Goal: Task Accomplishment & Management: Use online tool/utility

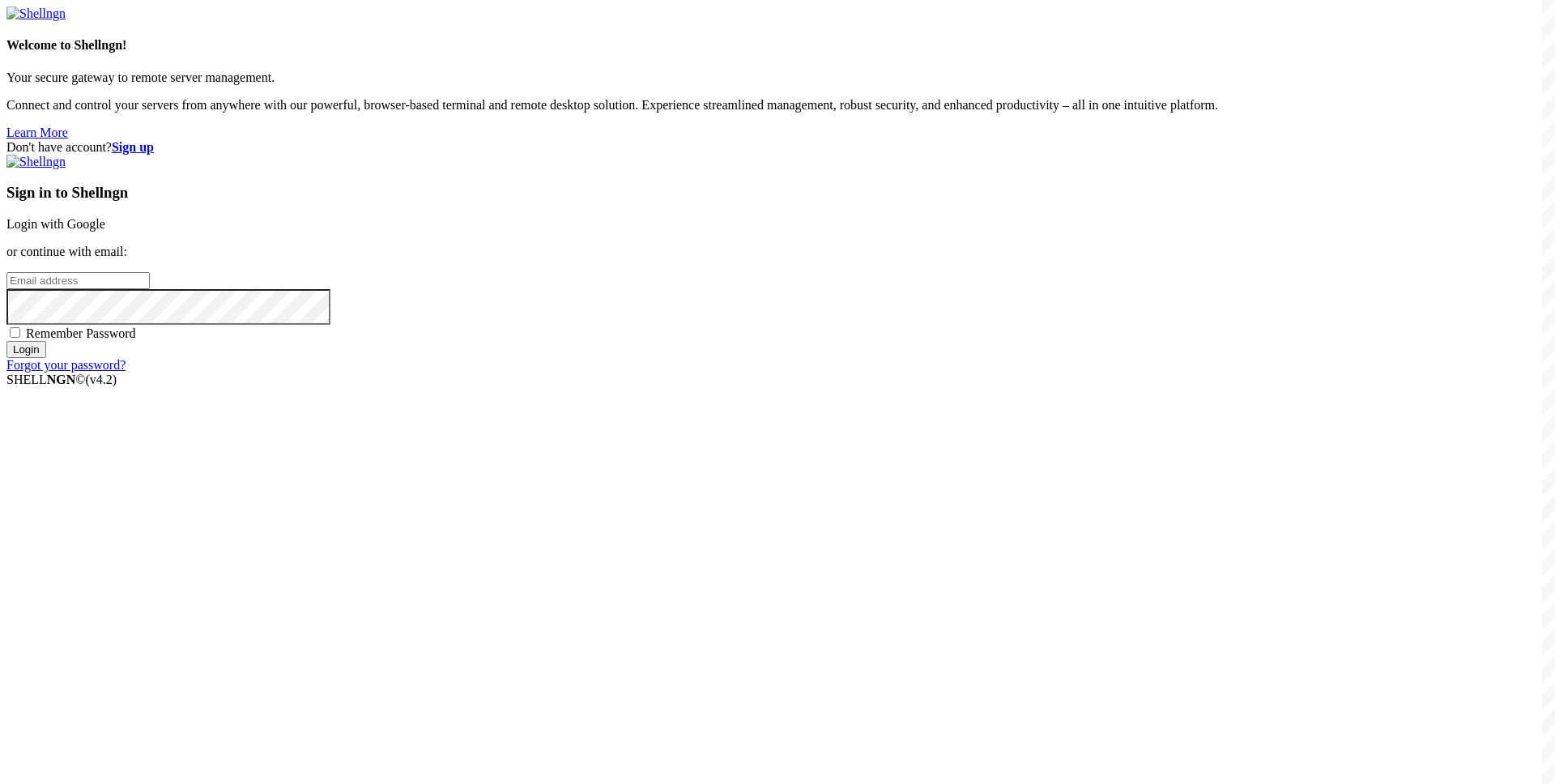
click at [149, 289] on input "email" at bounding box center [79, 281] width 144 height 17
type input "[EMAIL_ADDRESS][DOMAIN_NAME]"
click at [136, 340] on span "Remember Password" at bounding box center [81, 333] width 110 height 13
click at [20, 337] on input "Remember Password" at bounding box center [15, 332] width 11 height 11
checkbox input "true"
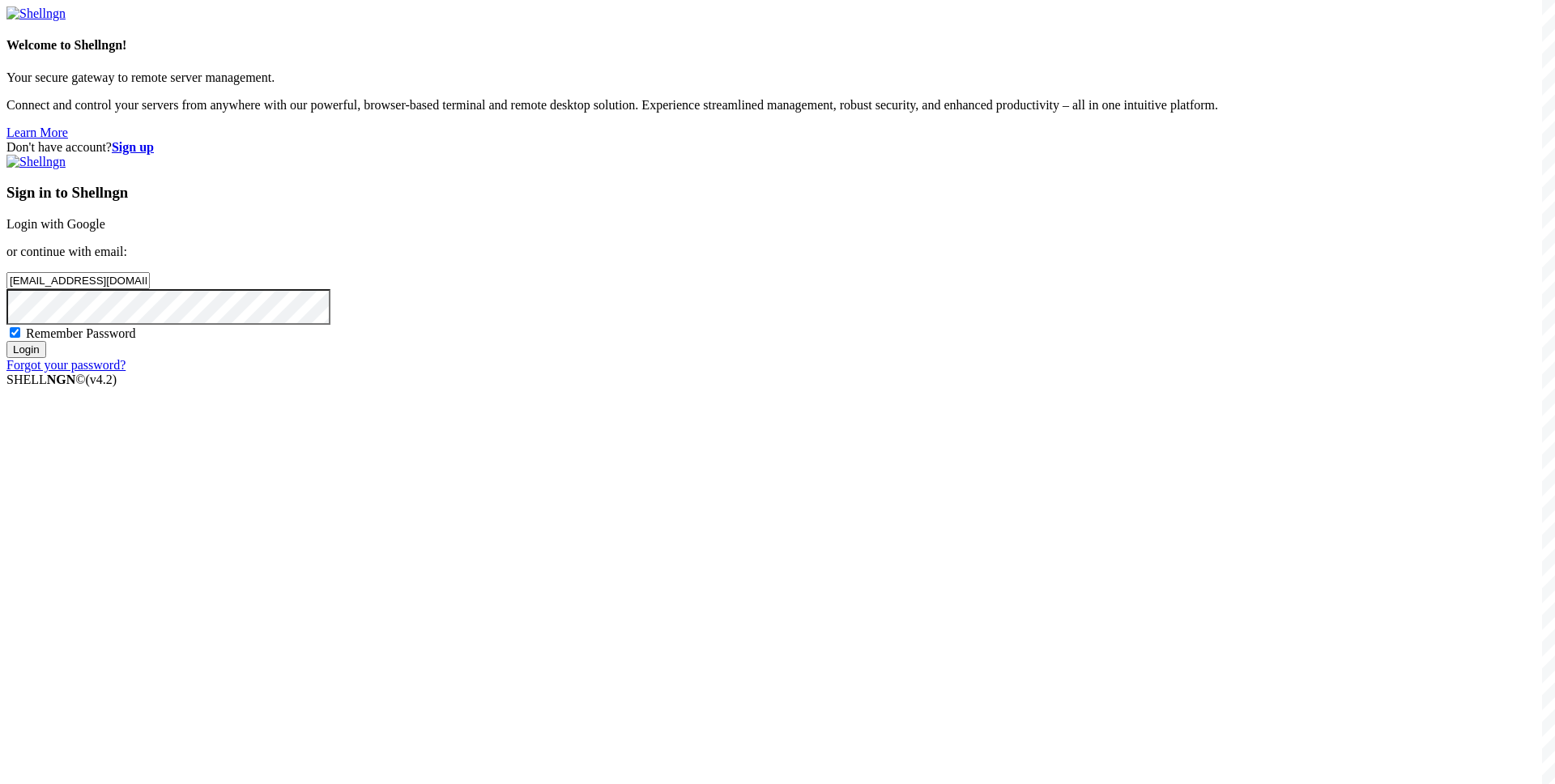
click at [46, 358] on input "Login" at bounding box center [27, 349] width 40 height 17
click at [618, 519] on div "Loading..." at bounding box center [778, 470] width 1542 height 99
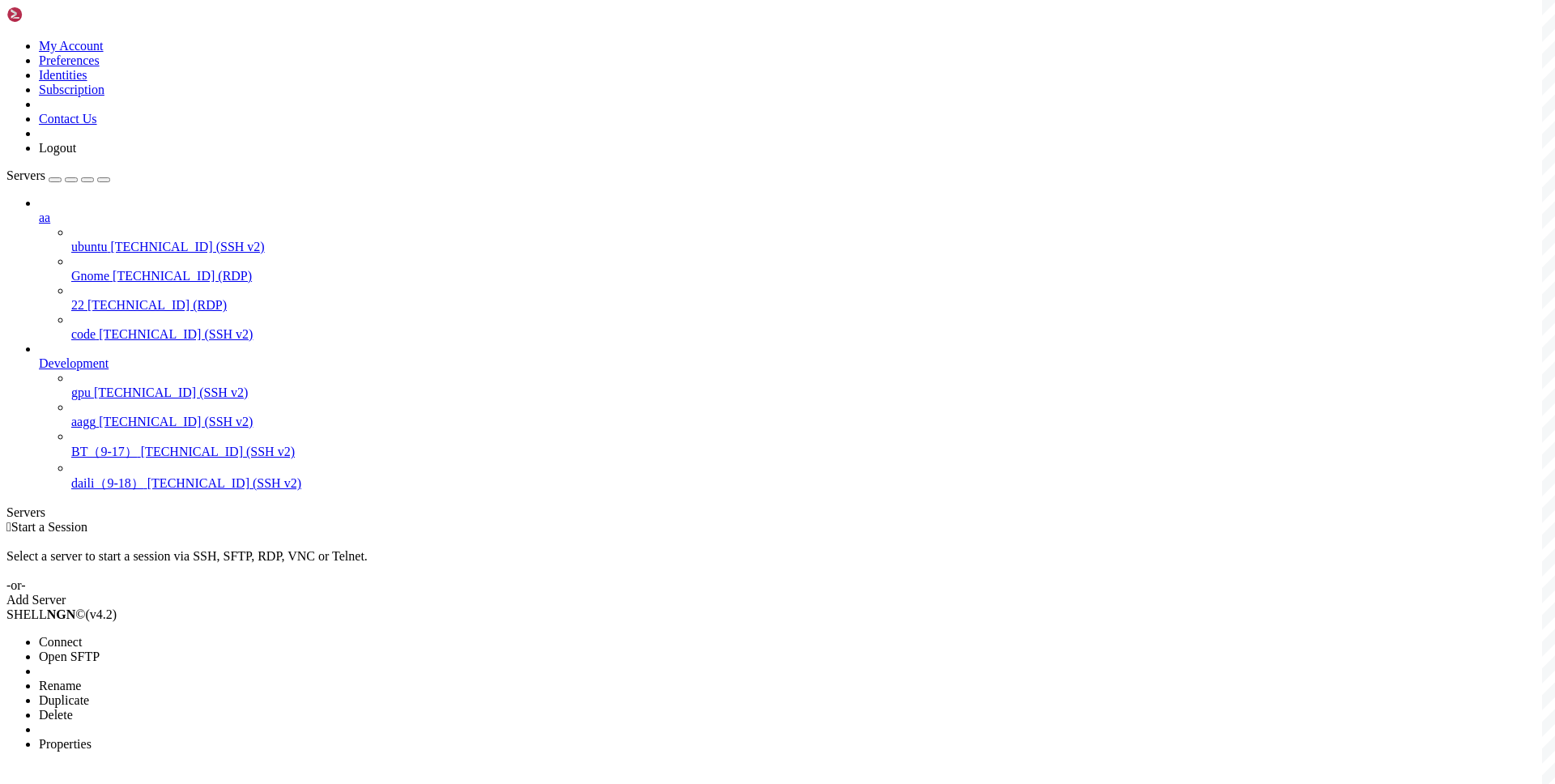
click at [467, 259] on div at bounding box center [778, 392] width 1555 height 784
click at [186, 635] on li "Connect" at bounding box center [113, 641] width 147 height 14
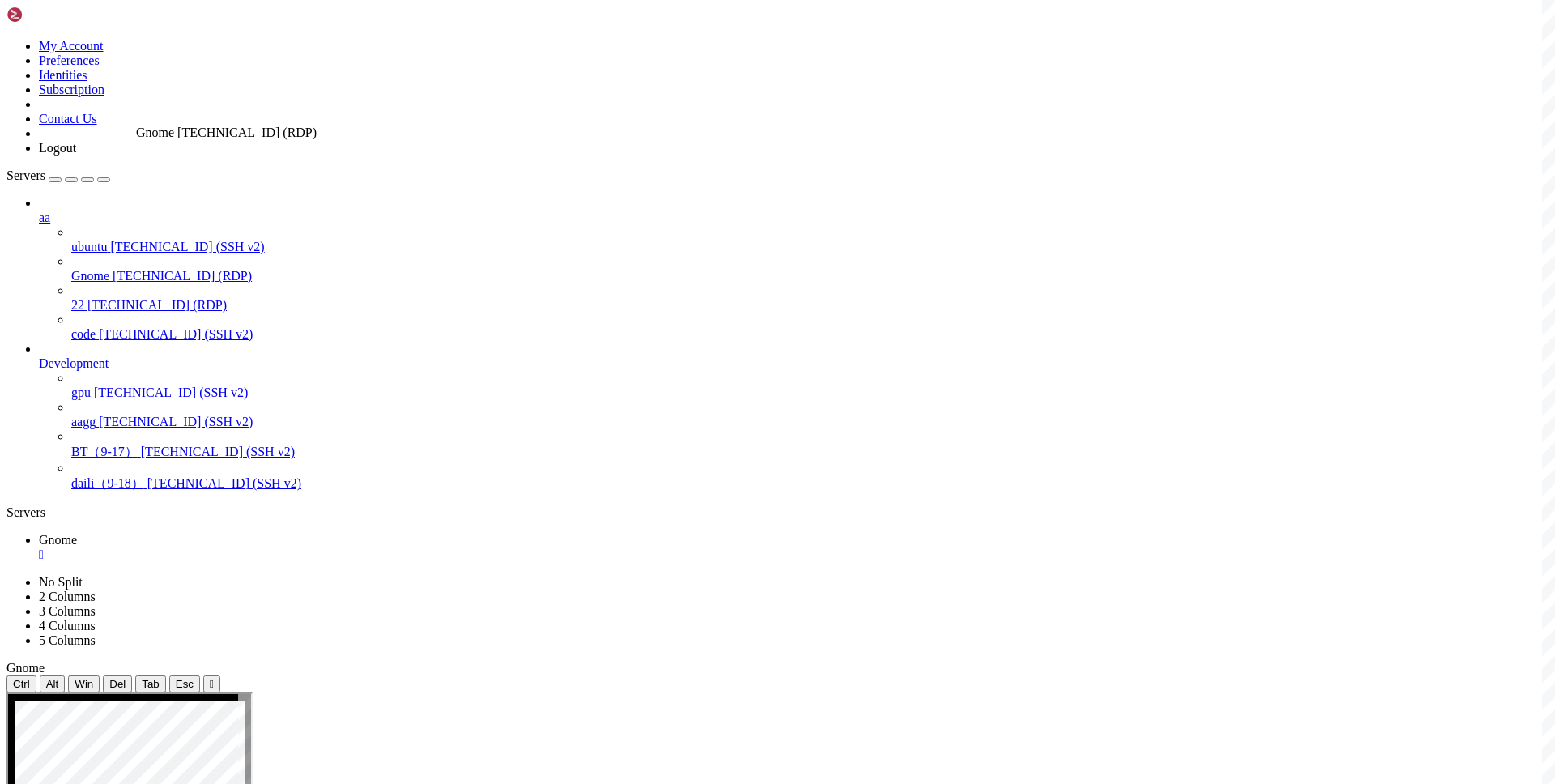
drag, startPoint x: 136, startPoint y: 183, endPoint x: 120, endPoint y: 104, distance: 80.6
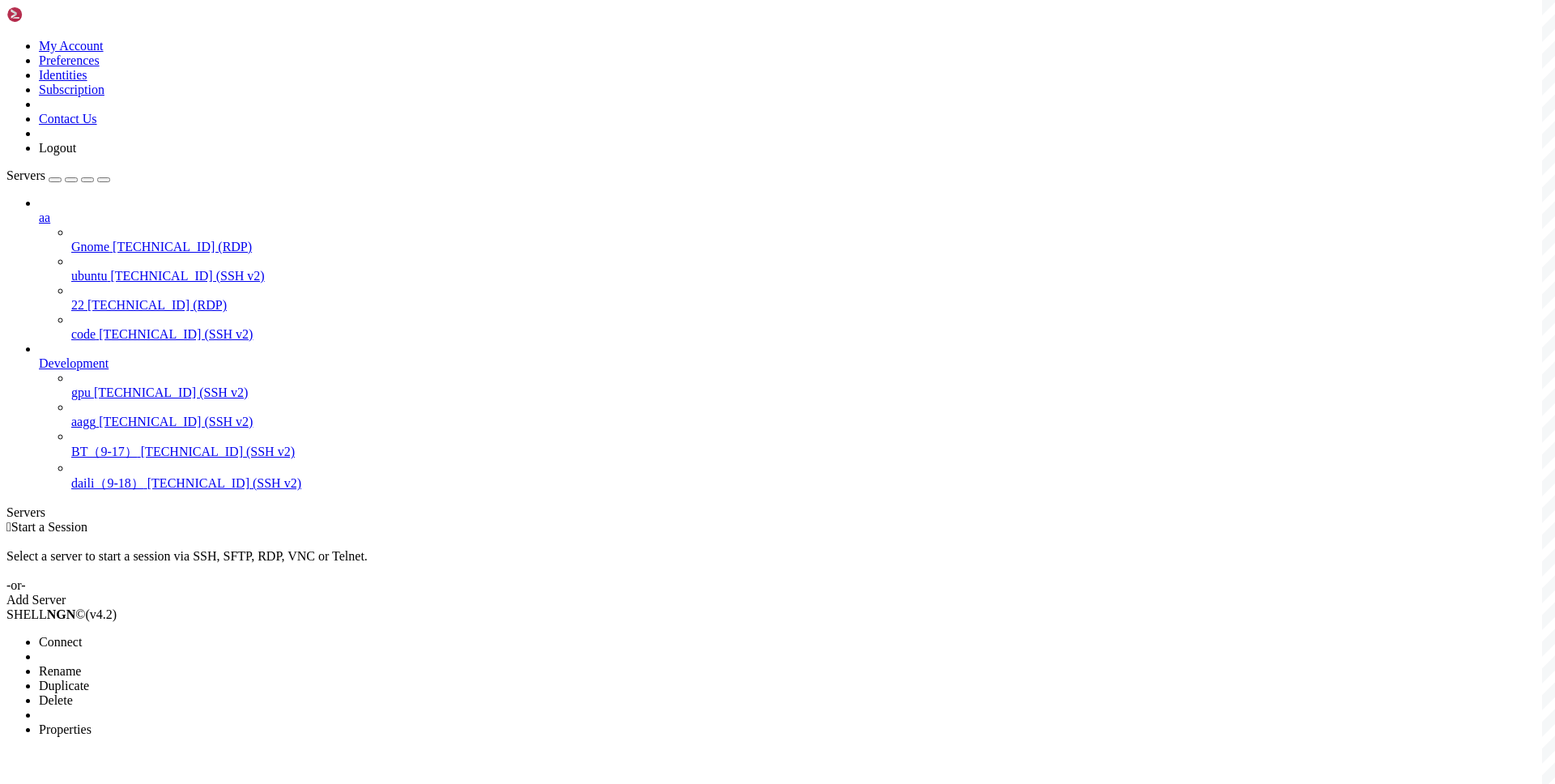
click at [150, 635] on li "Connect" at bounding box center [113, 641] width 147 height 14
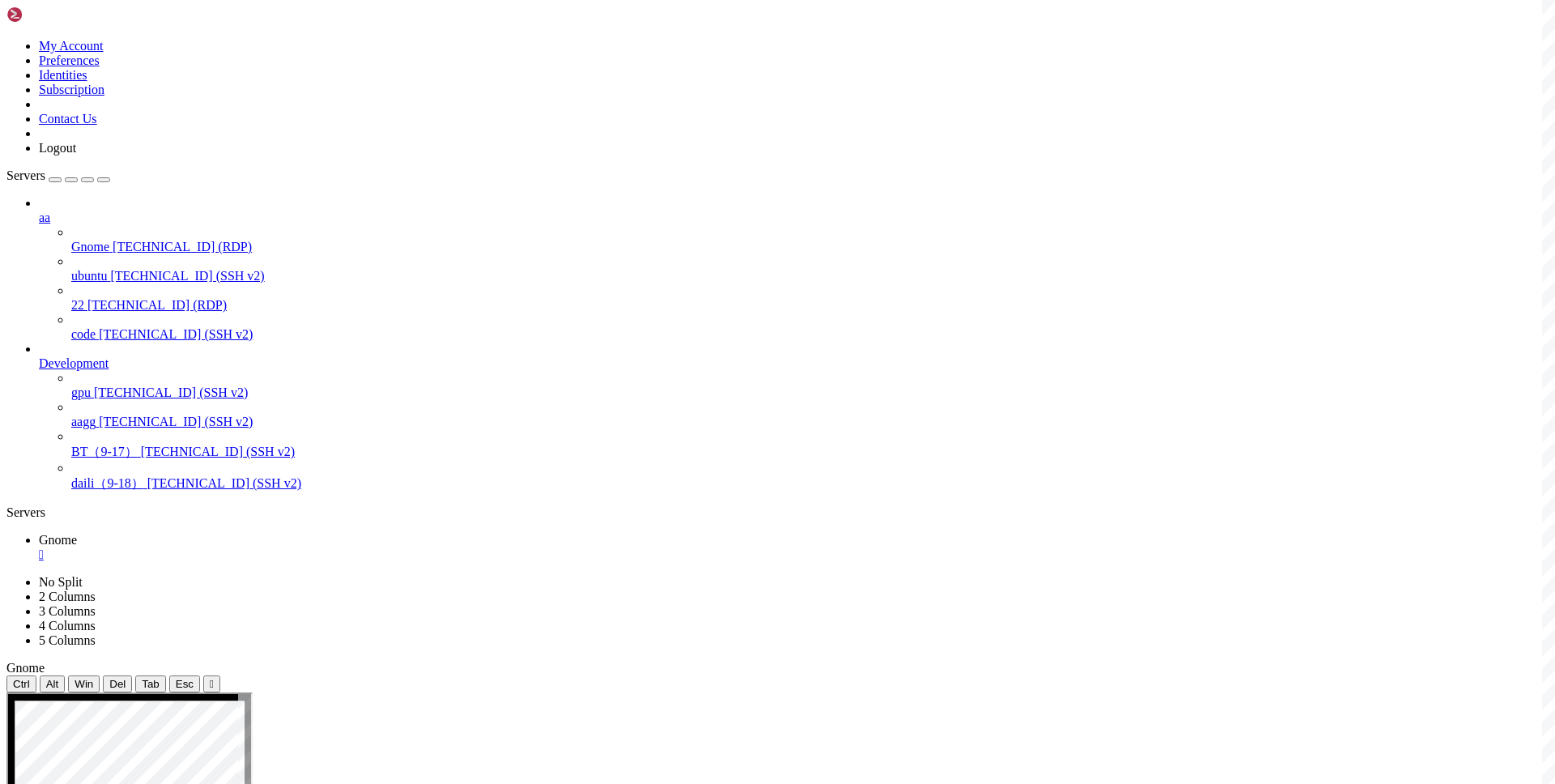
drag, startPoint x: 610, startPoint y: 817, endPoint x: 387, endPoint y: 833, distance: 223.6
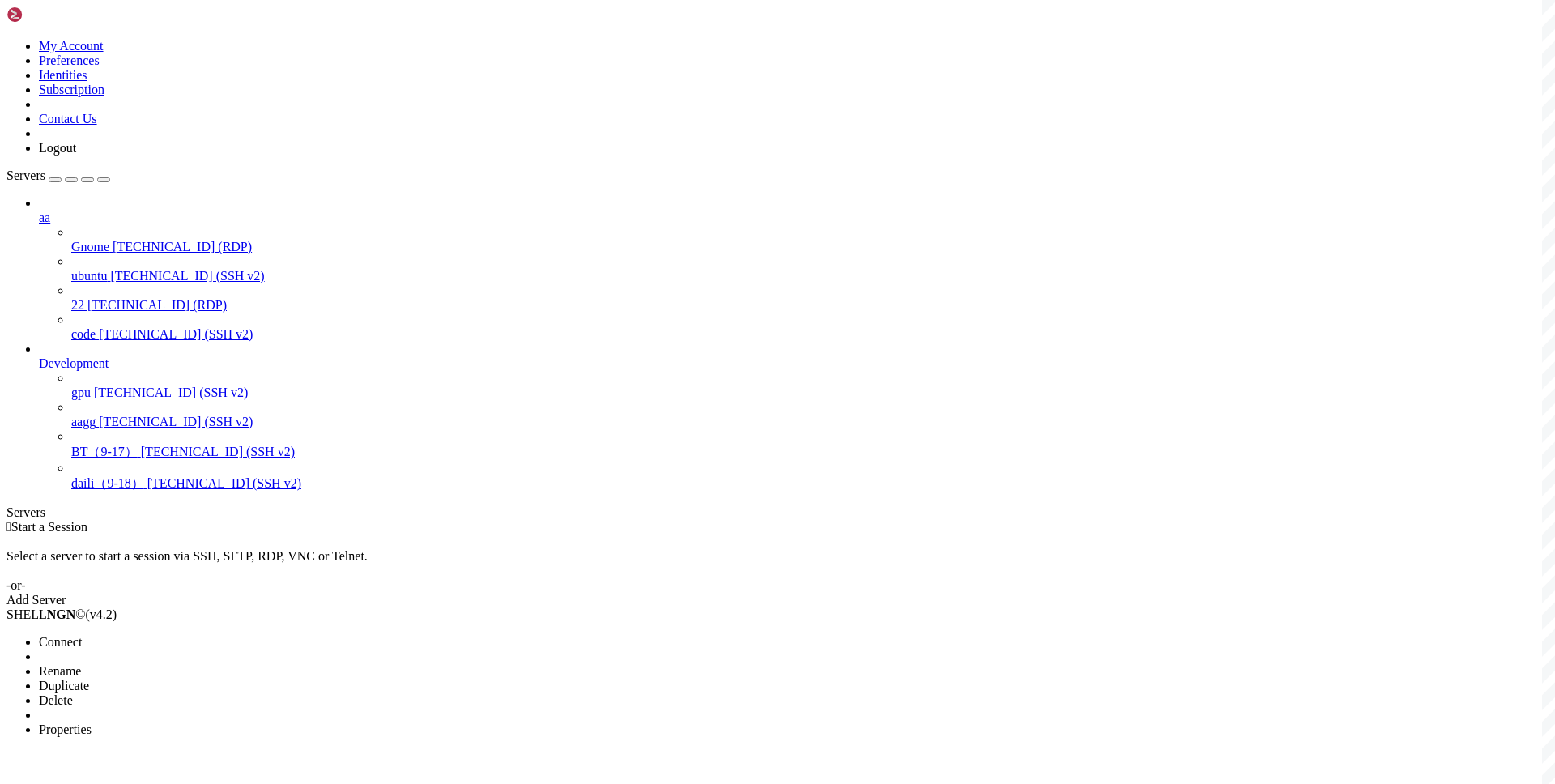
click at [186, 635] on li "Connect" at bounding box center [113, 641] width 147 height 14
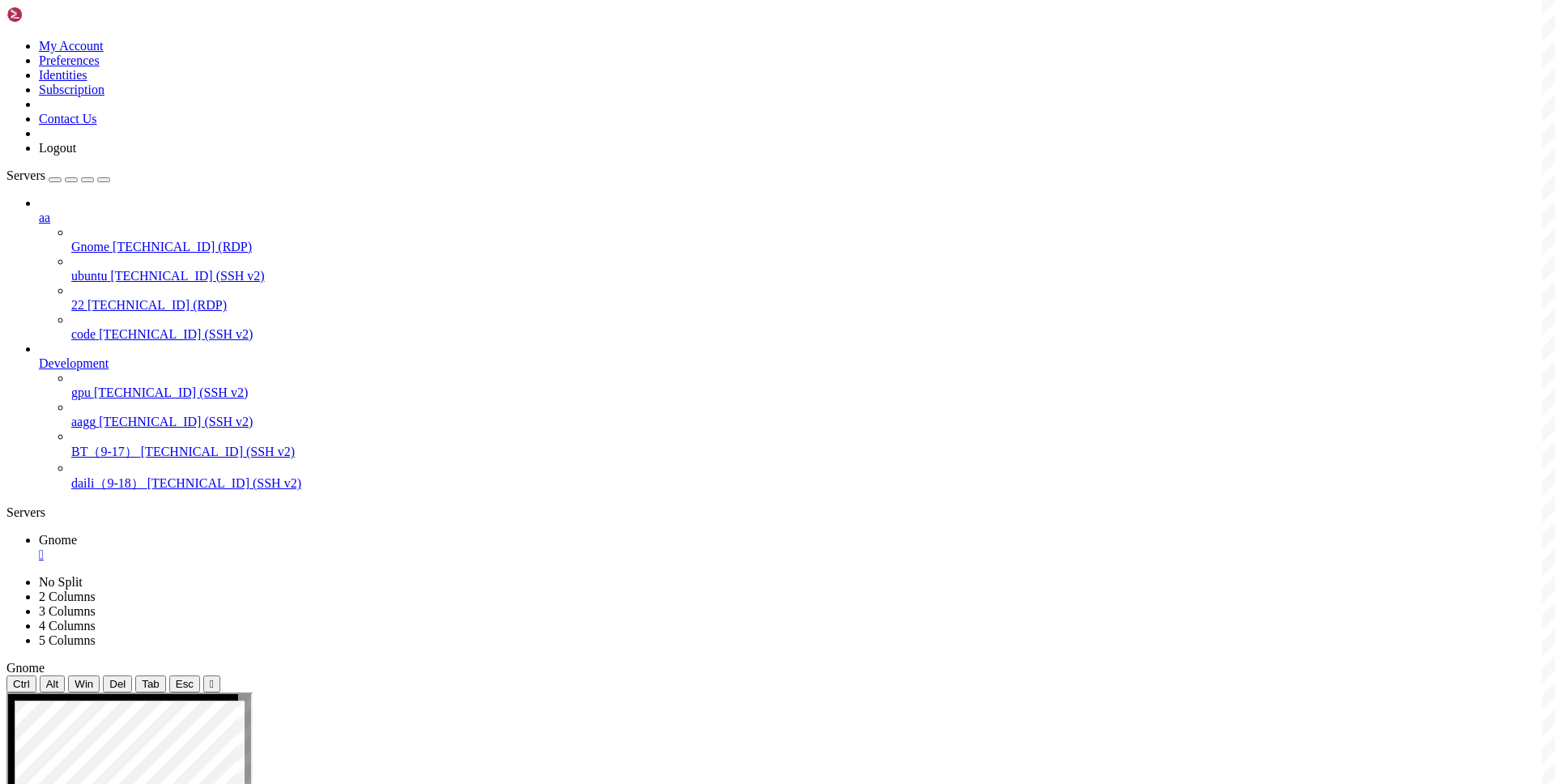
drag, startPoint x: 467, startPoint y: 1083, endPoint x: 599, endPoint y: 1076, distance: 132.2
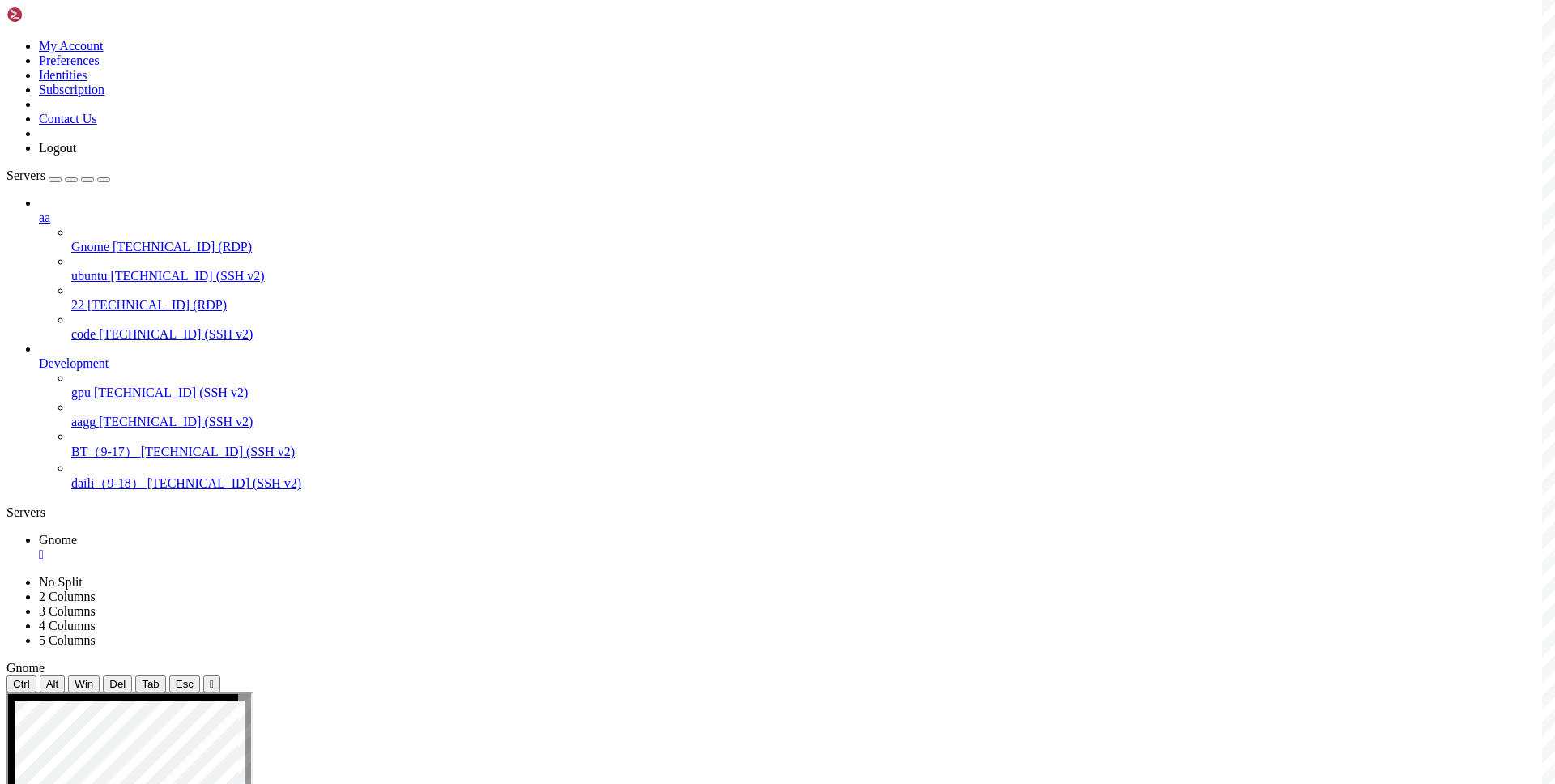
drag, startPoint x: 1127, startPoint y: 1007, endPoint x: 1242, endPoint y: 1010, distance: 115.0
